Goal: Task Accomplishment & Management: Use online tool/utility

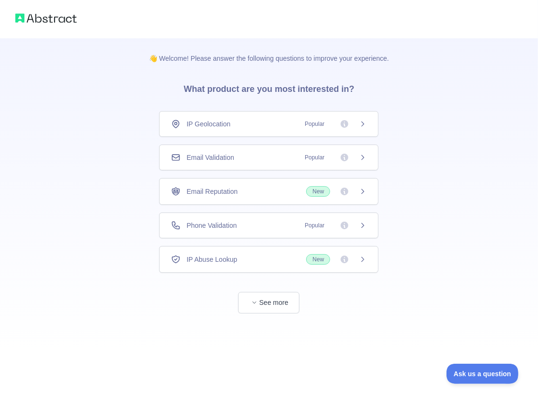
click at [266, 159] on div "Email Validation Popular" at bounding box center [268, 158] width 195 height 10
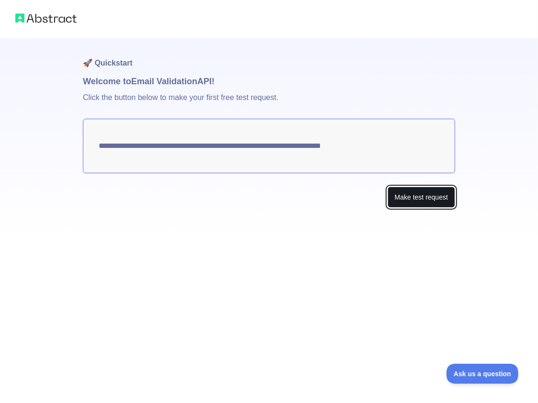
click at [433, 196] on button "Make test request" at bounding box center [421, 198] width 68 height 22
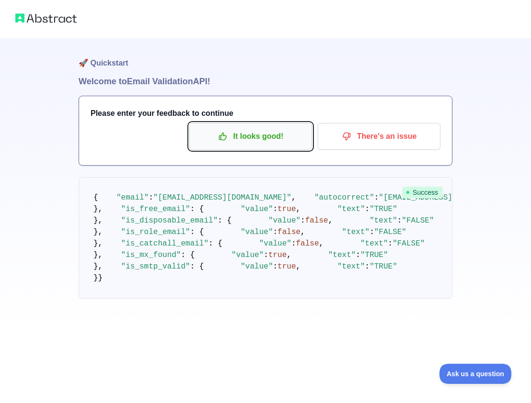
click at [226, 126] on button "It looks good!" at bounding box center [250, 136] width 123 height 27
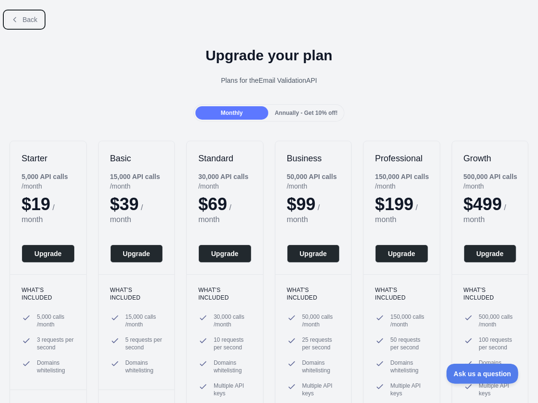
click at [34, 25] on button "Back" at bounding box center [24, 19] width 39 height 16
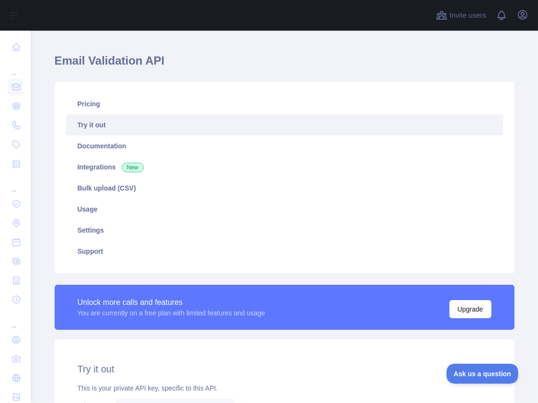
scroll to position [239, 0]
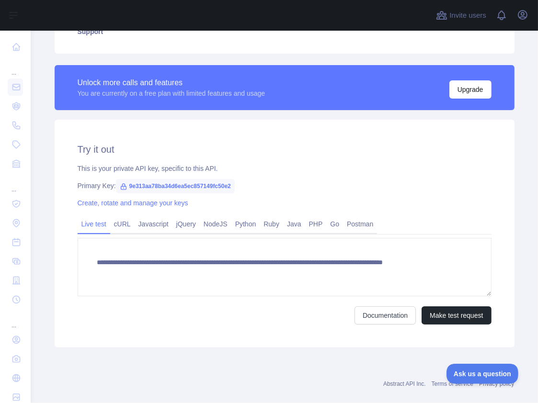
click at [192, 187] on span "9e313aa78ba34d6ea5ec857149fc50e2" at bounding box center [175, 186] width 119 height 14
drag, startPoint x: 192, startPoint y: 187, endPoint x: 192, endPoint y: 289, distance: 102.0
click at [192, 187] on span "9e313aa78ba34d6ea5ec857149fc50e2" at bounding box center [175, 186] width 119 height 14
copy span "9e313aa78ba34d6ea5ec857149fc50e2"
